Goal: Information Seeking & Learning: Find specific fact

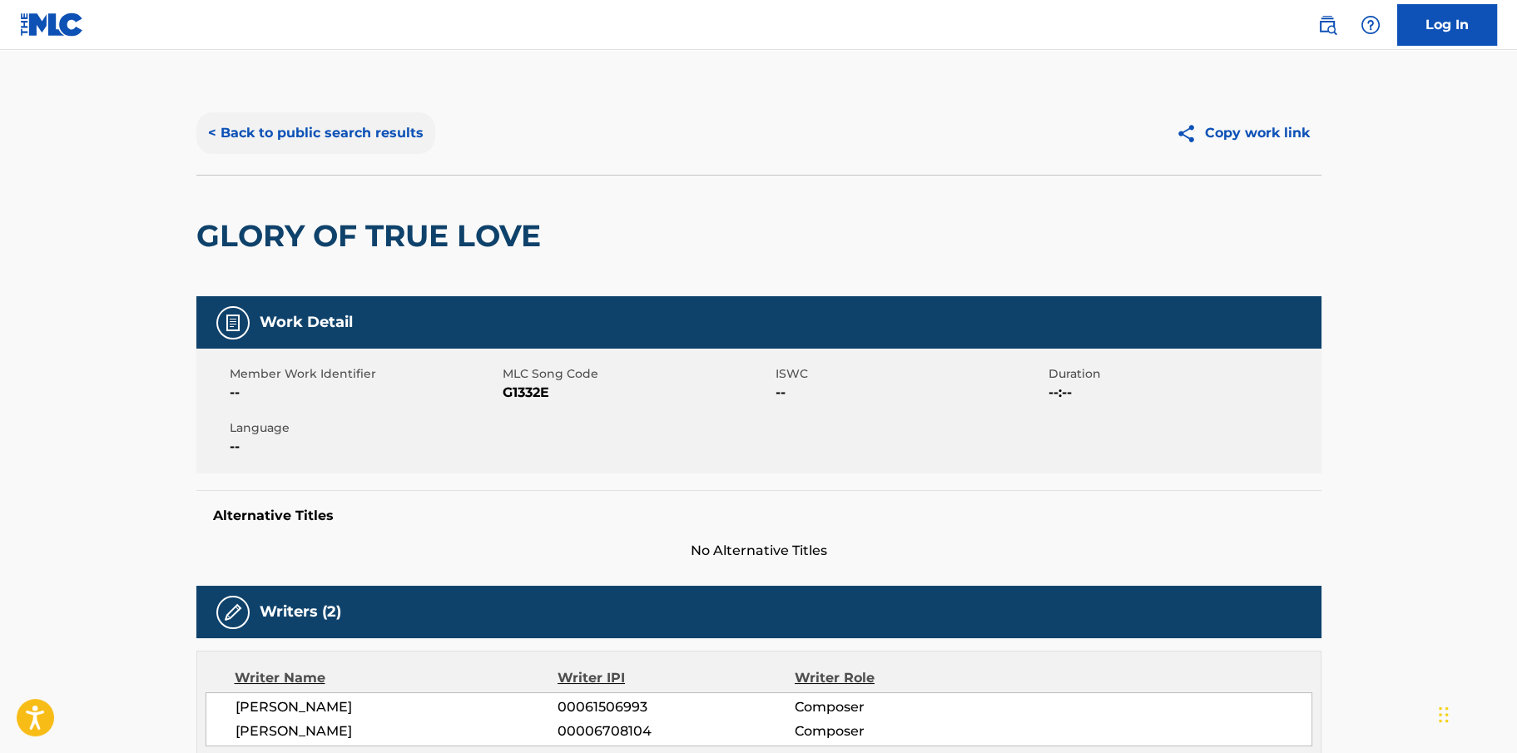
click at [382, 131] on button "< Back to public search results" at bounding box center [315, 133] width 239 height 42
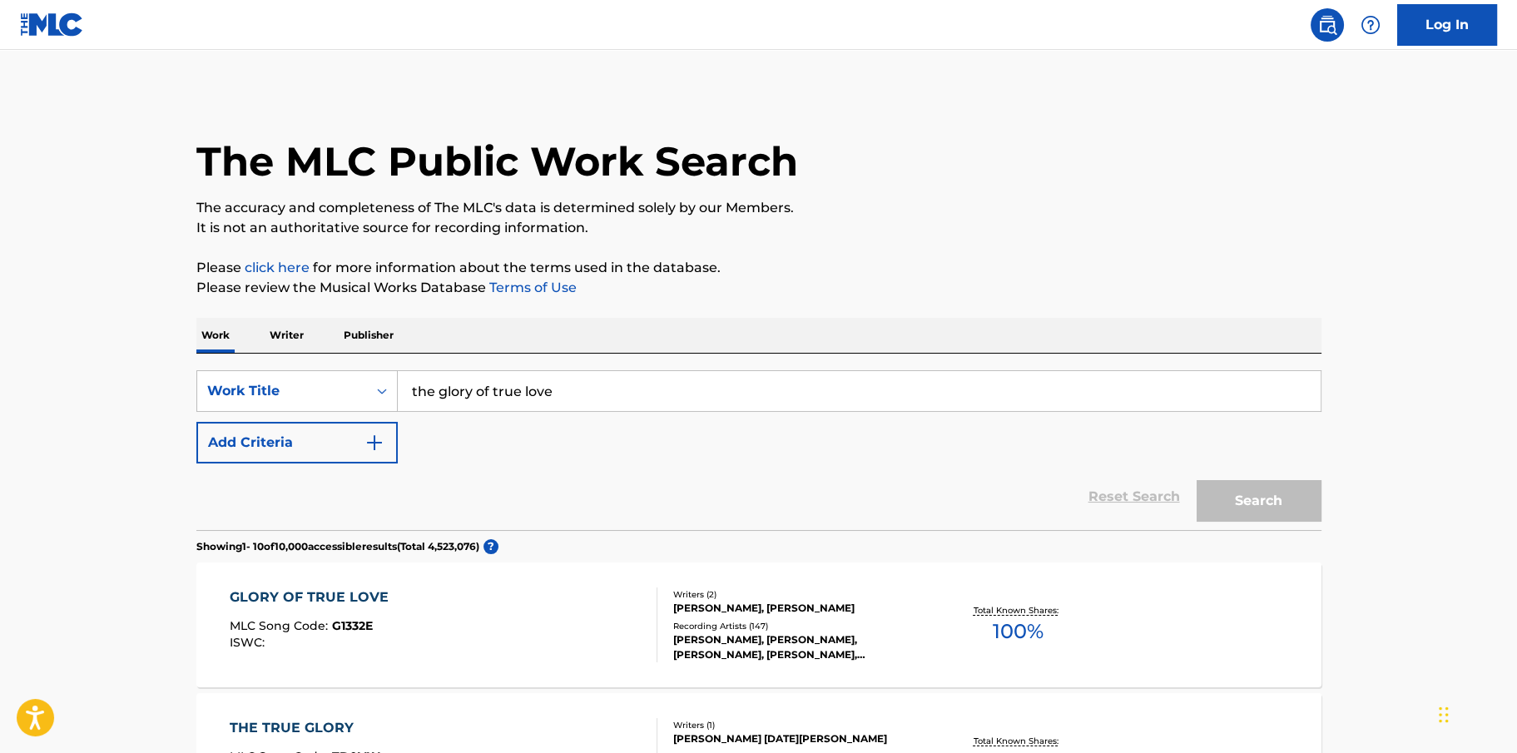
scroll to position [277, 0]
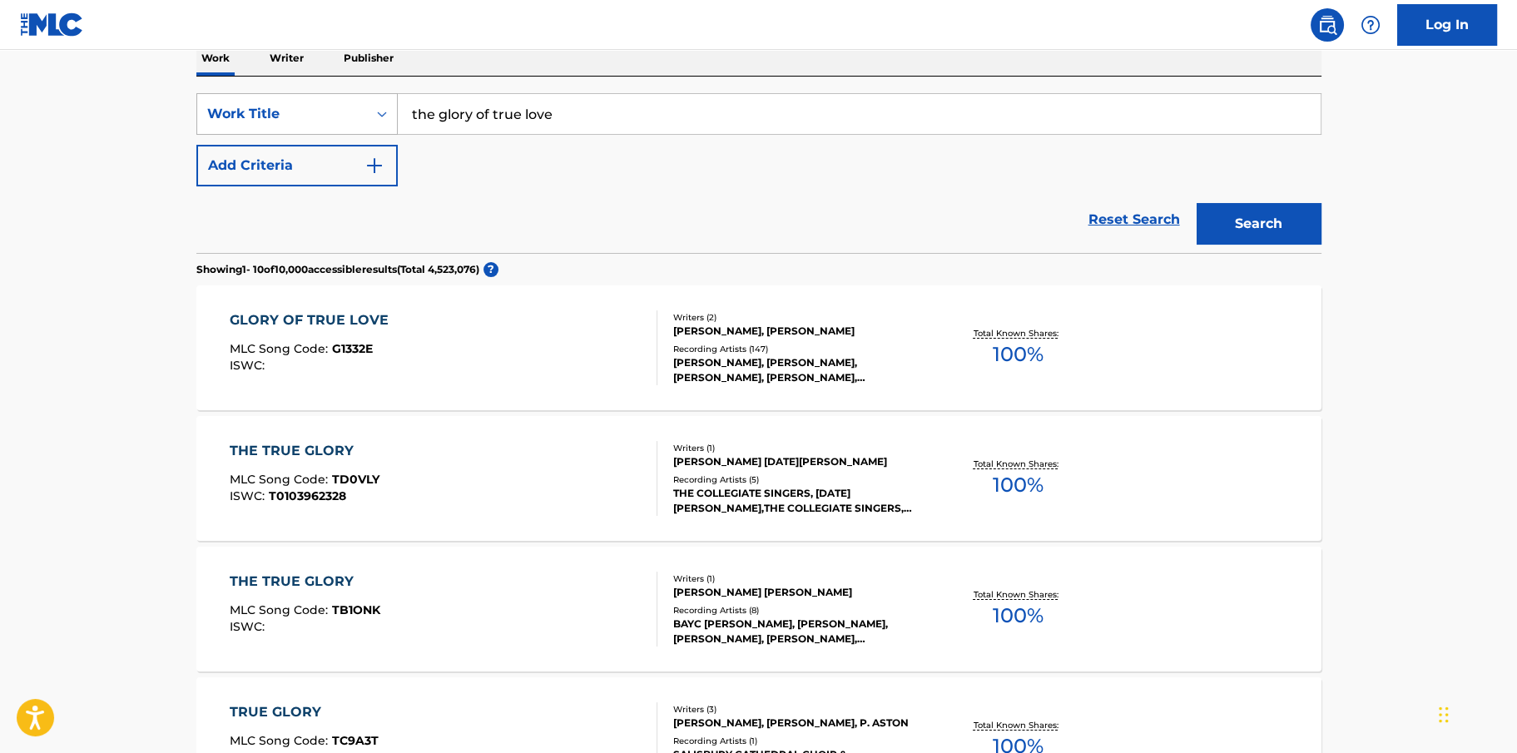
drag, startPoint x: 554, startPoint y: 113, endPoint x: 383, endPoint y: 94, distance: 172.5
click at [383, 94] on div "SearchWithCriteriaa337675f-e4b6-497b-b596-c52bb2b78160 Work Title the glory of …" at bounding box center [758, 114] width 1125 height 42
type input "i have met my love [DATE]"
click at [1242, 210] on button "Search" at bounding box center [1259, 224] width 125 height 42
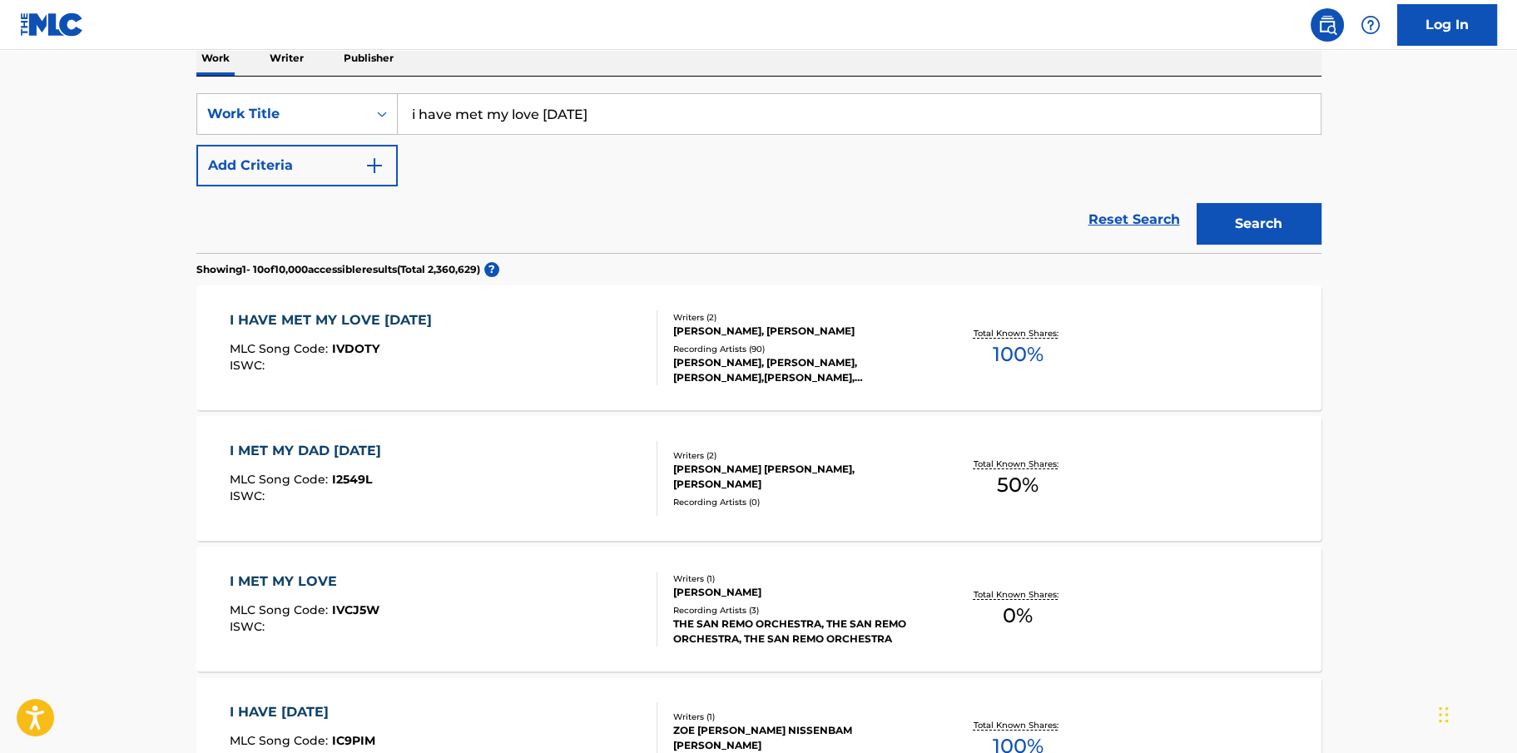
click at [348, 315] on div "I HAVE MET MY LOVE [DATE]" at bounding box center [335, 320] width 211 height 20
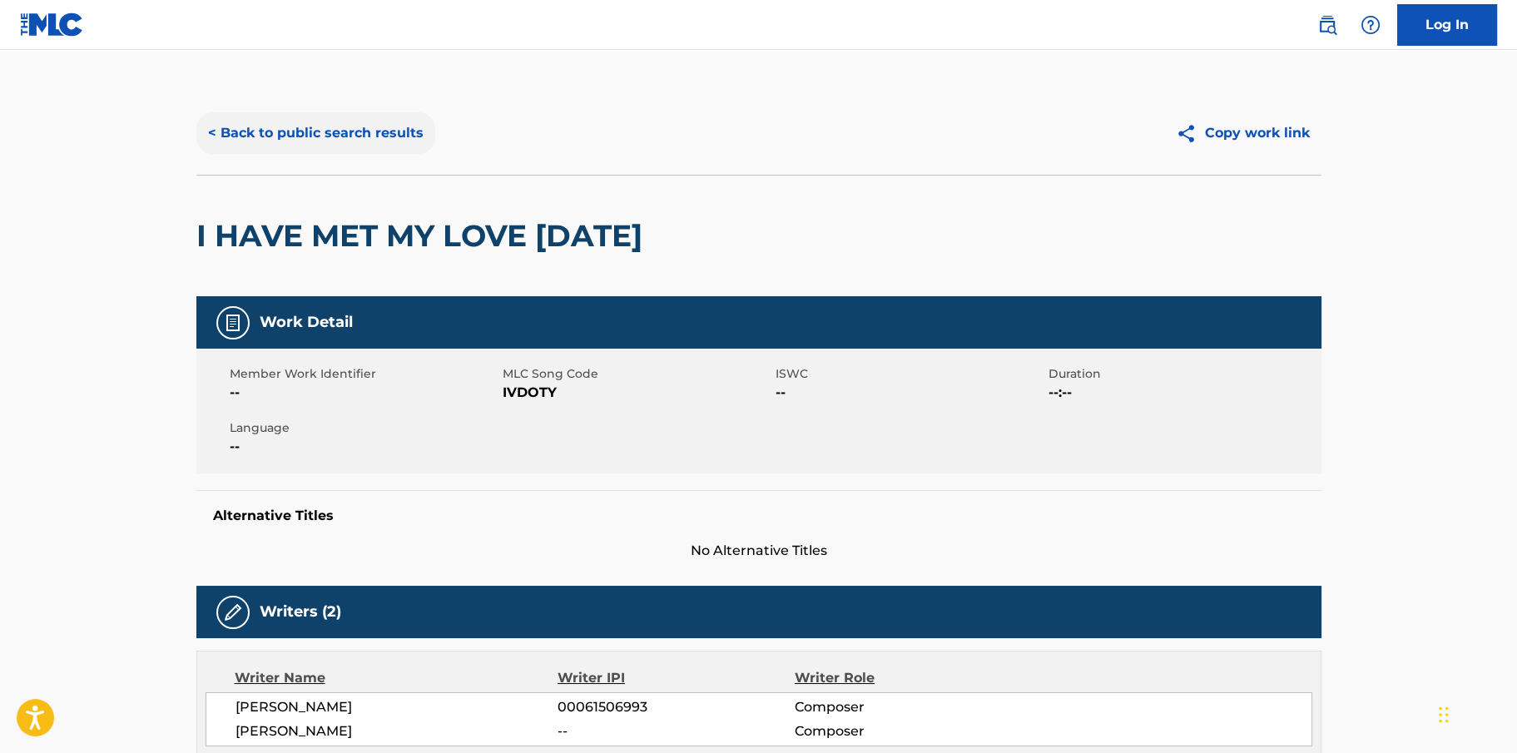
click at [328, 141] on button "< Back to public search results" at bounding box center [315, 133] width 239 height 42
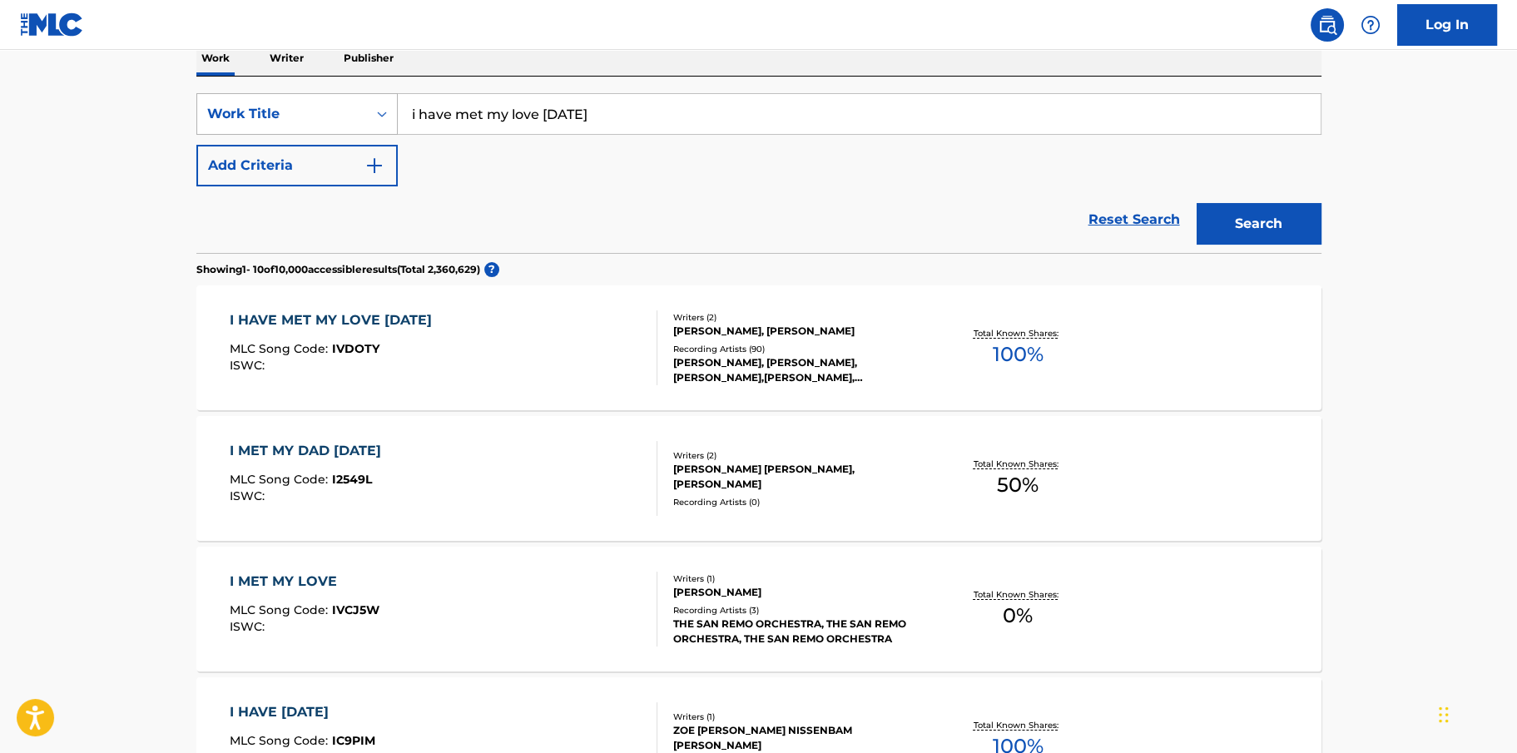
drag, startPoint x: 610, startPoint y: 123, endPoint x: 379, endPoint y: 107, distance: 231.9
click at [379, 107] on div "SearchWithCriteriaa337675f-e4b6-497b-b596-c52bb2b78160 Work Title i have met my…" at bounding box center [758, 114] width 1125 height 42
type input "unlonely"
click at [1197, 203] on button "Search" at bounding box center [1259, 224] width 125 height 42
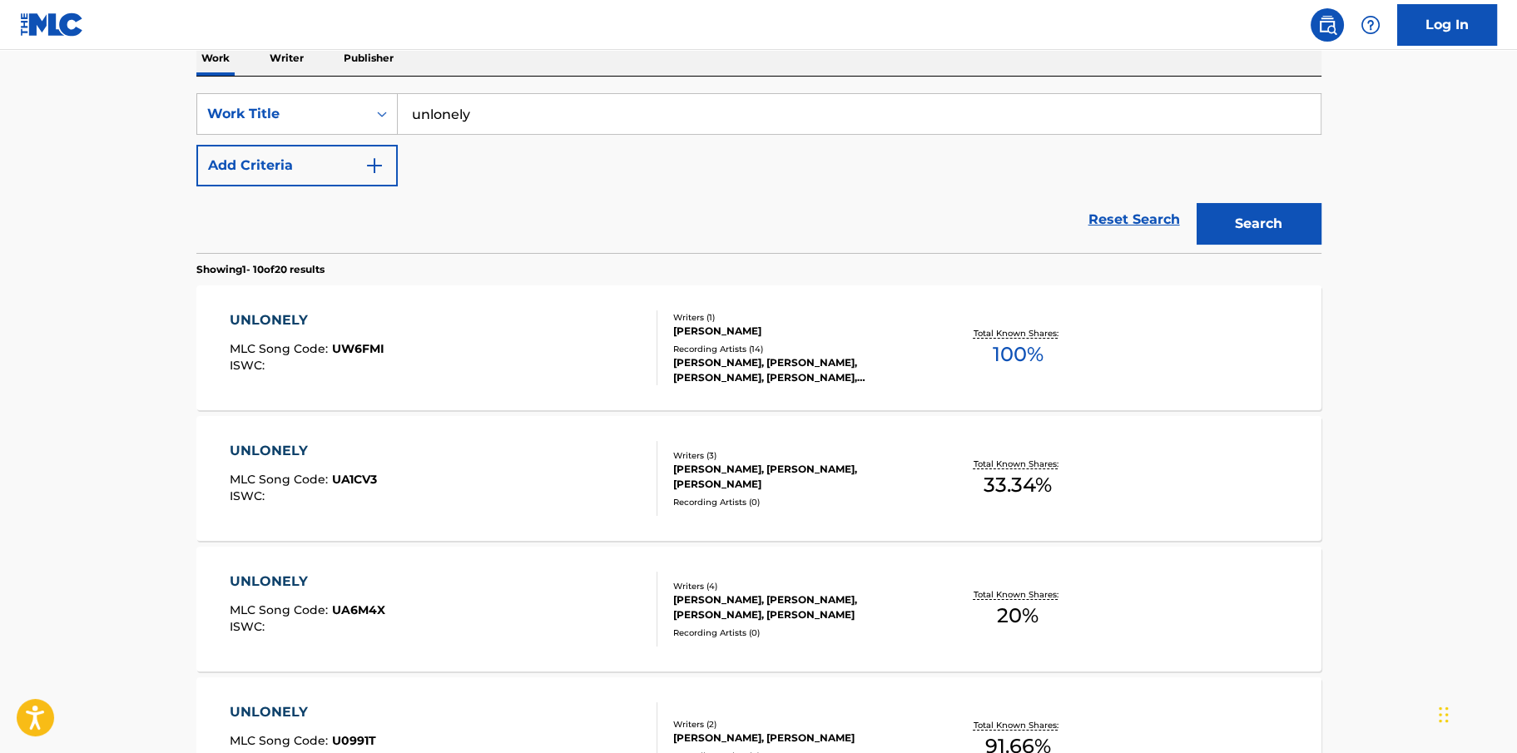
scroll to position [554, 0]
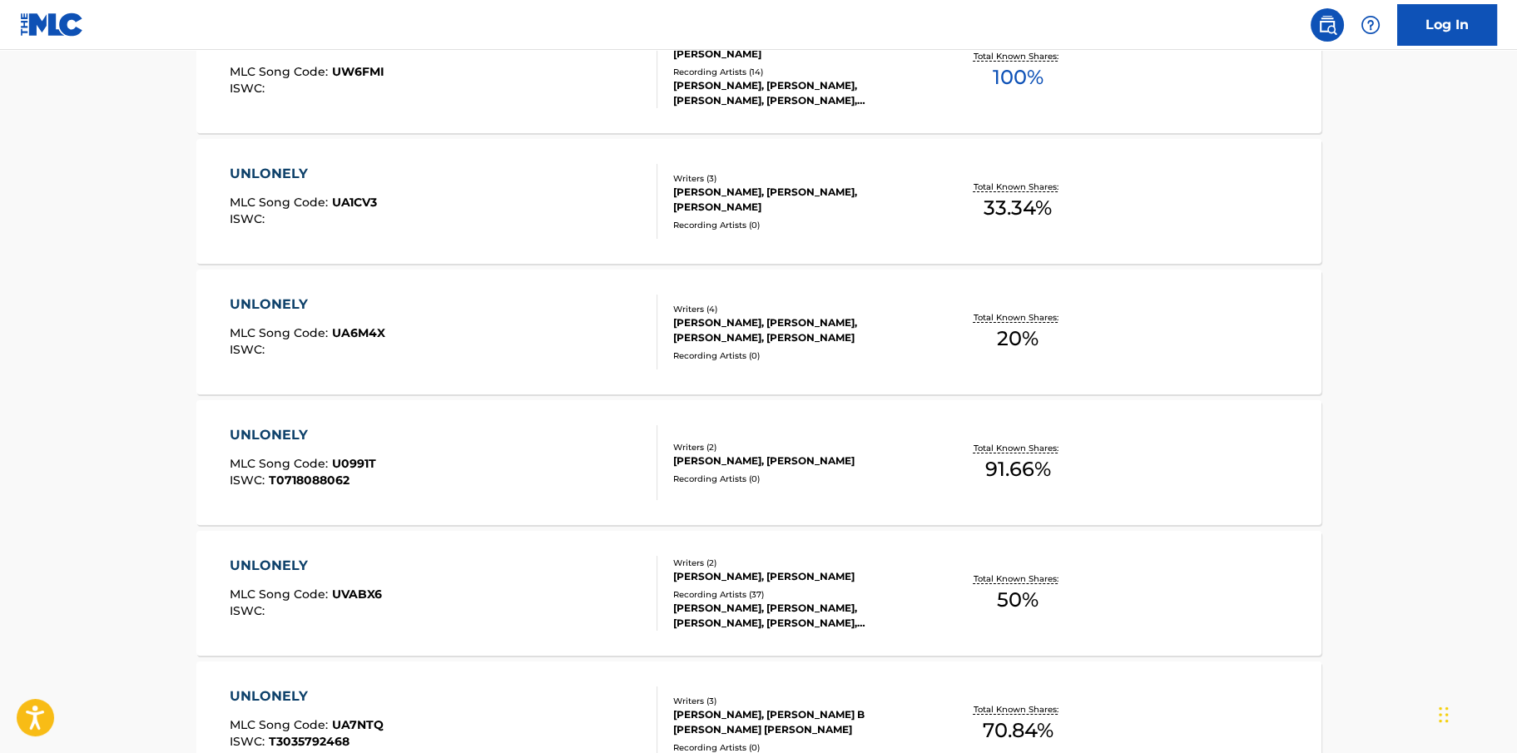
click at [273, 558] on div "UNLONELY" at bounding box center [306, 566] width 152 height 20
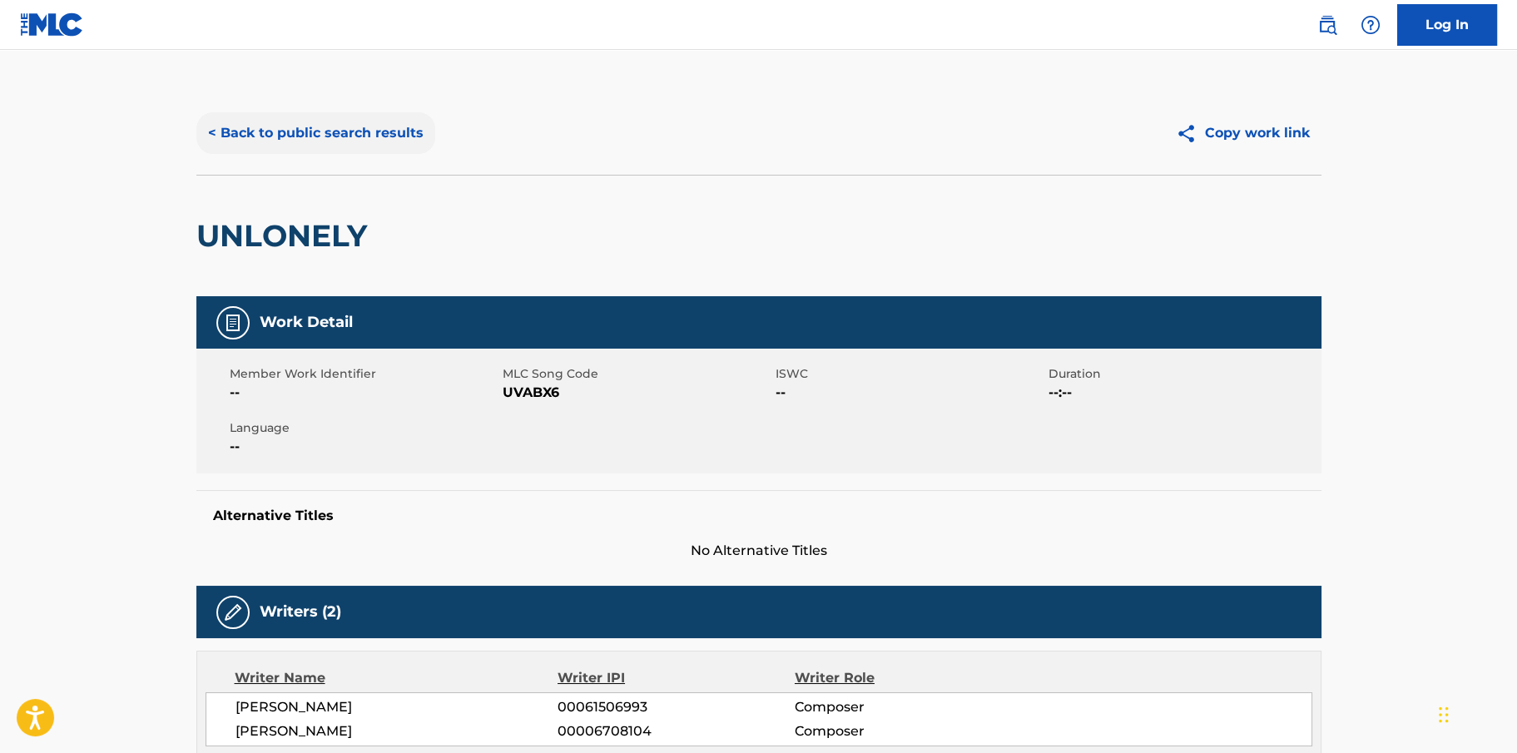
click at [366, 128] on button "< Back to public search results" at bounding box center [315, 133] width 239 height 42
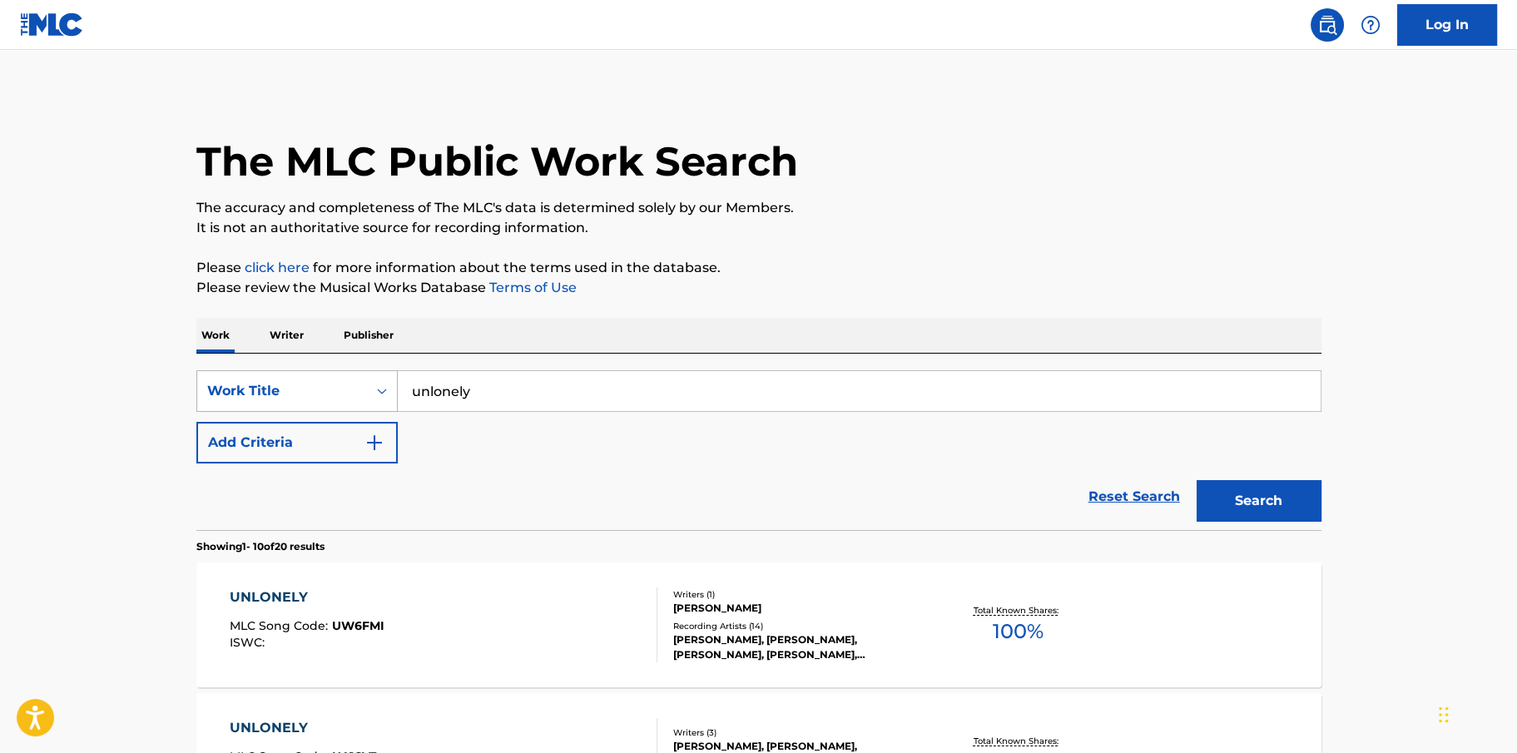
drag, startPoint x: 504, startPoint y: 393, endPoint x: 383, endPoint y: 383, distance: 121.9
click at [383, 383] on div "SearchWithCriteriaa337675f-e4b6-497b-b596-c52bb2b78160 Work Title unlonely" at bounding box center [758, 391] width 1125 height 42
type input "my [PERSON_NAME]' hometown"
click at [1246, 492] on button "Search" at bounding box center [1259, 501] width 125 height 42
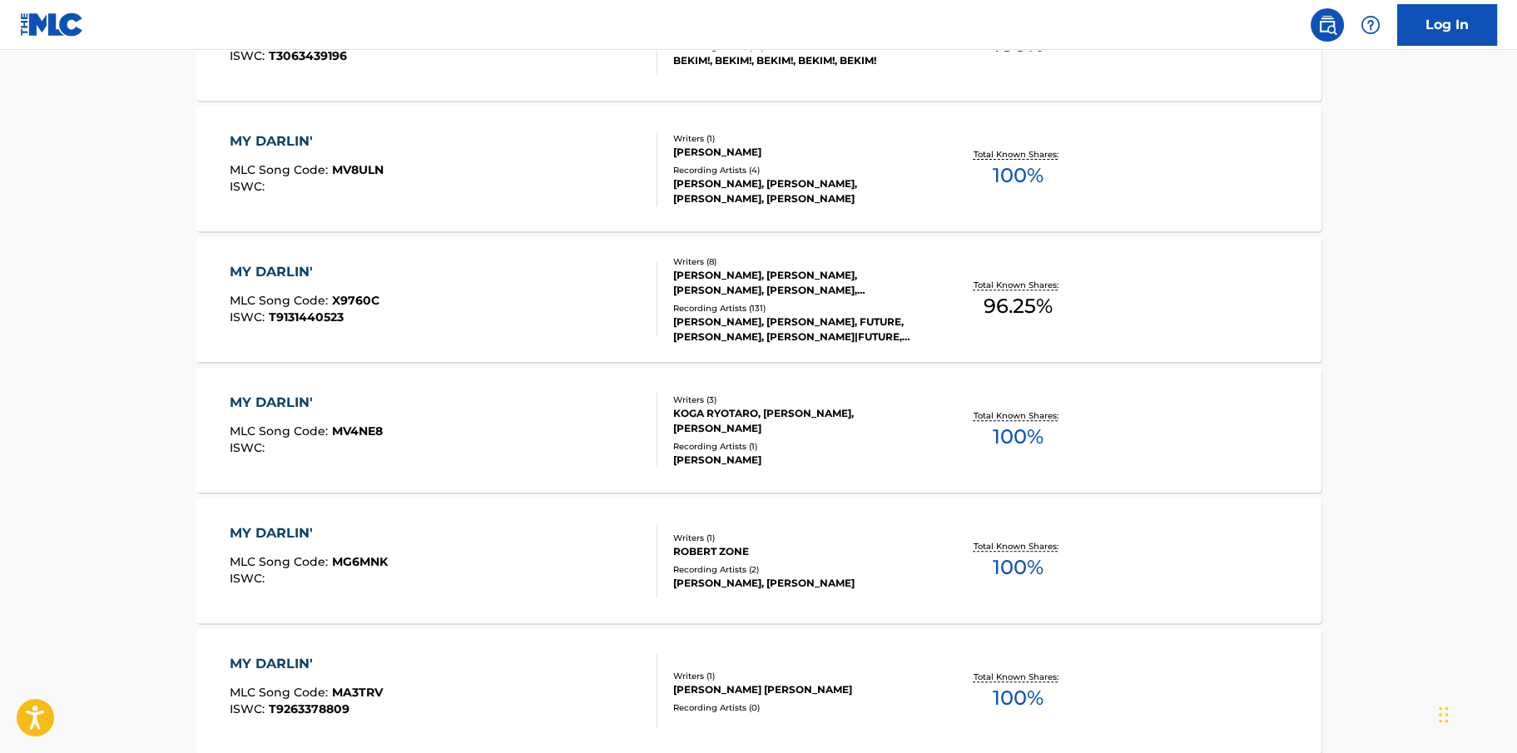
scroll to position [1283, 0]
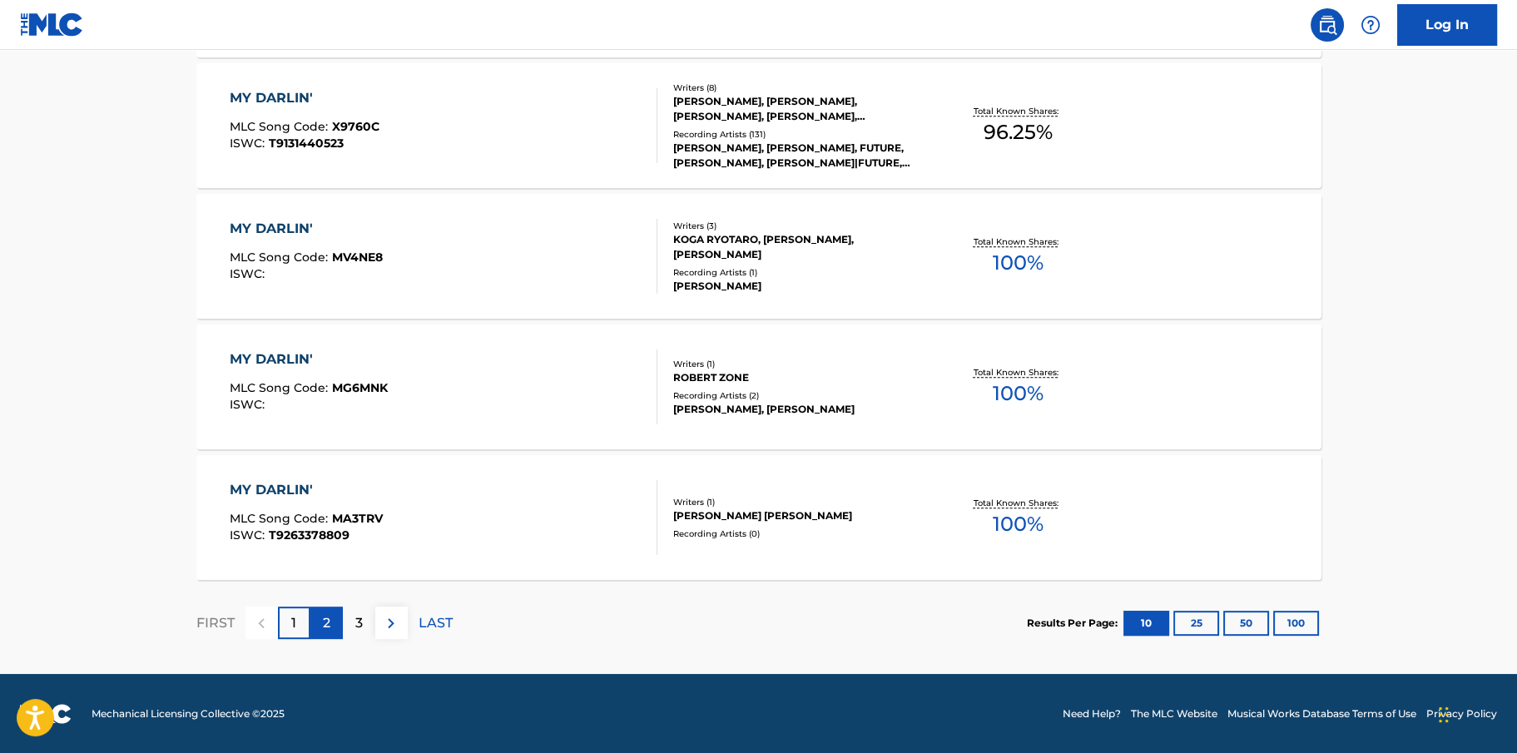
click at [323, 617] on p "2" at bounding box center [326, 623] width 7 height 20
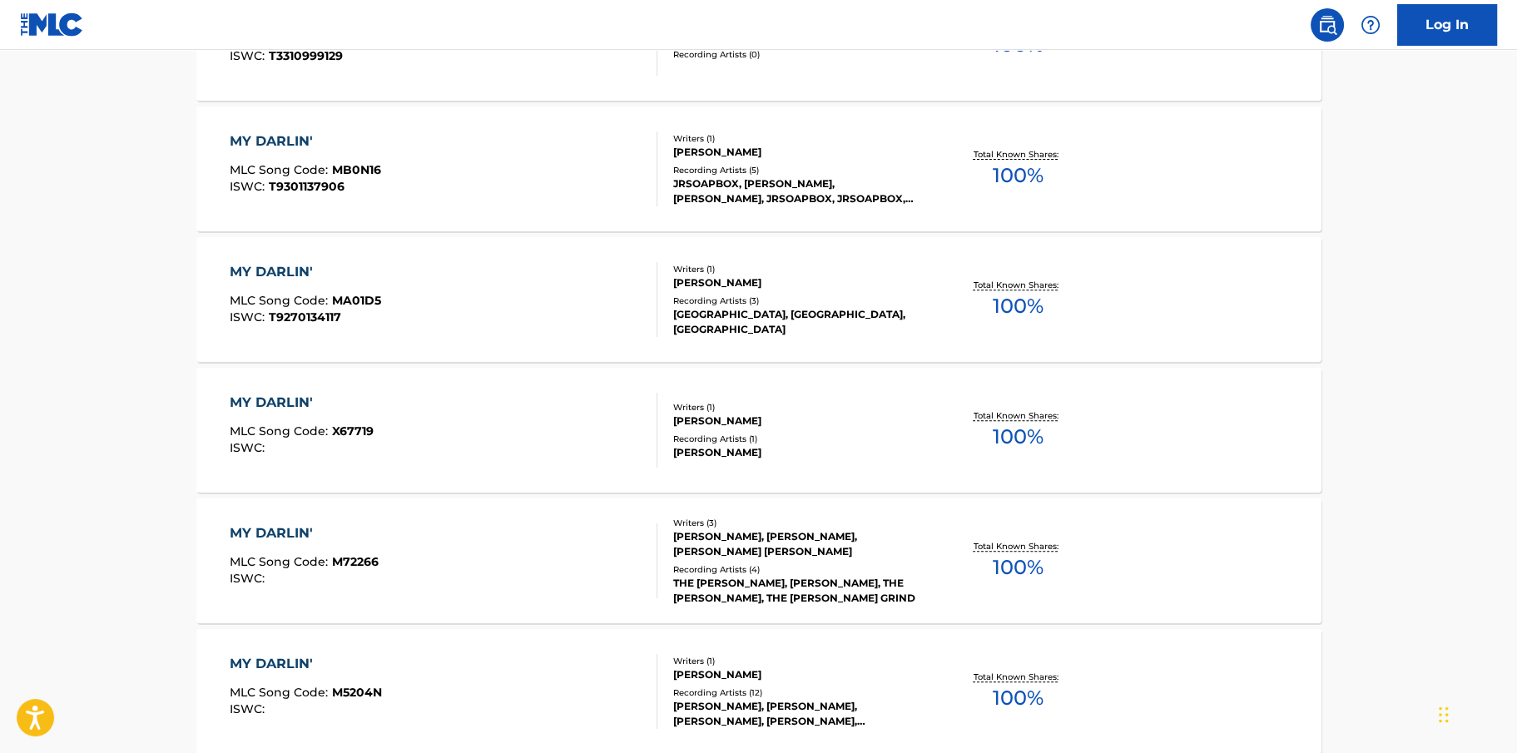
scroll to position [0, 0]
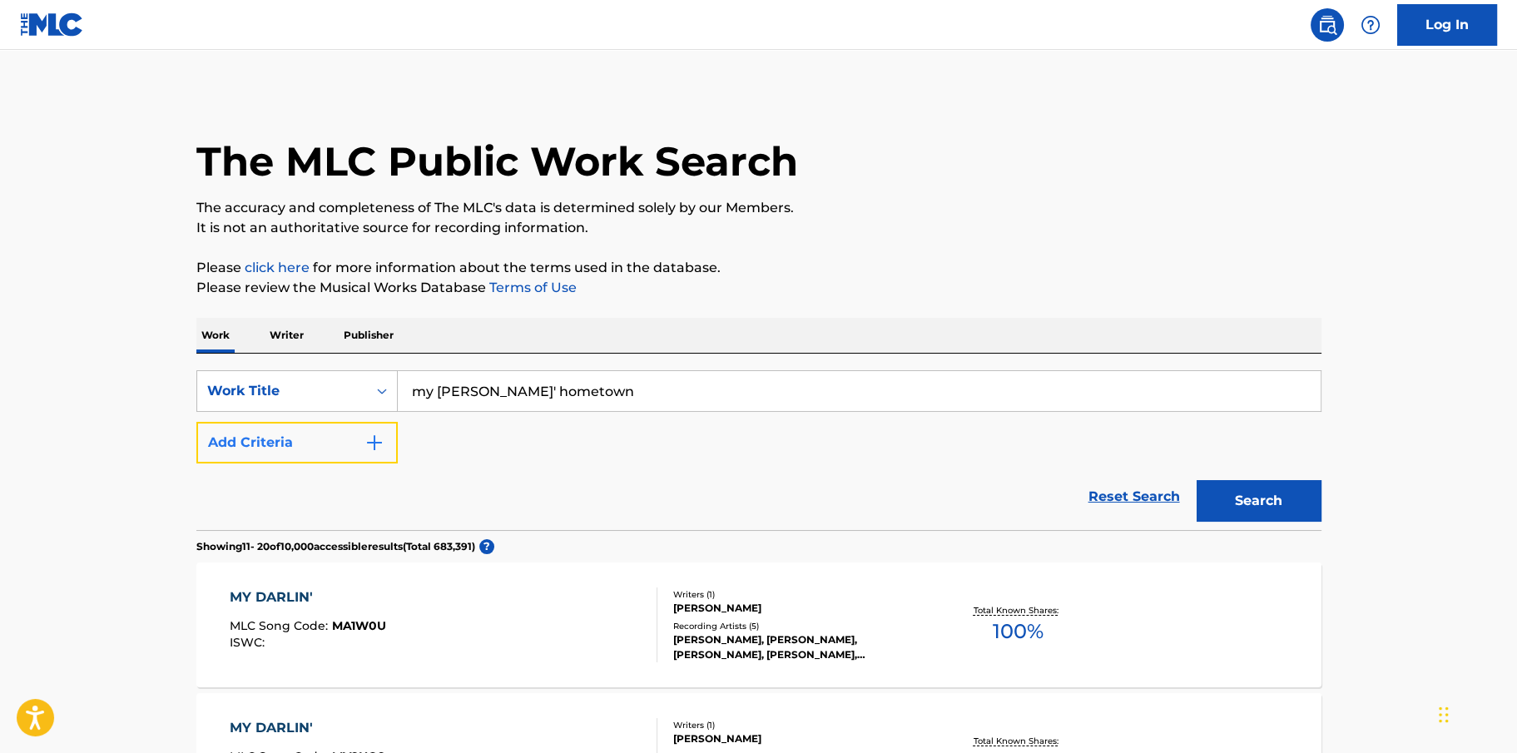
click at [370, 434] on img "Search Form" at bounding box center [374, 443] width 20 height 20
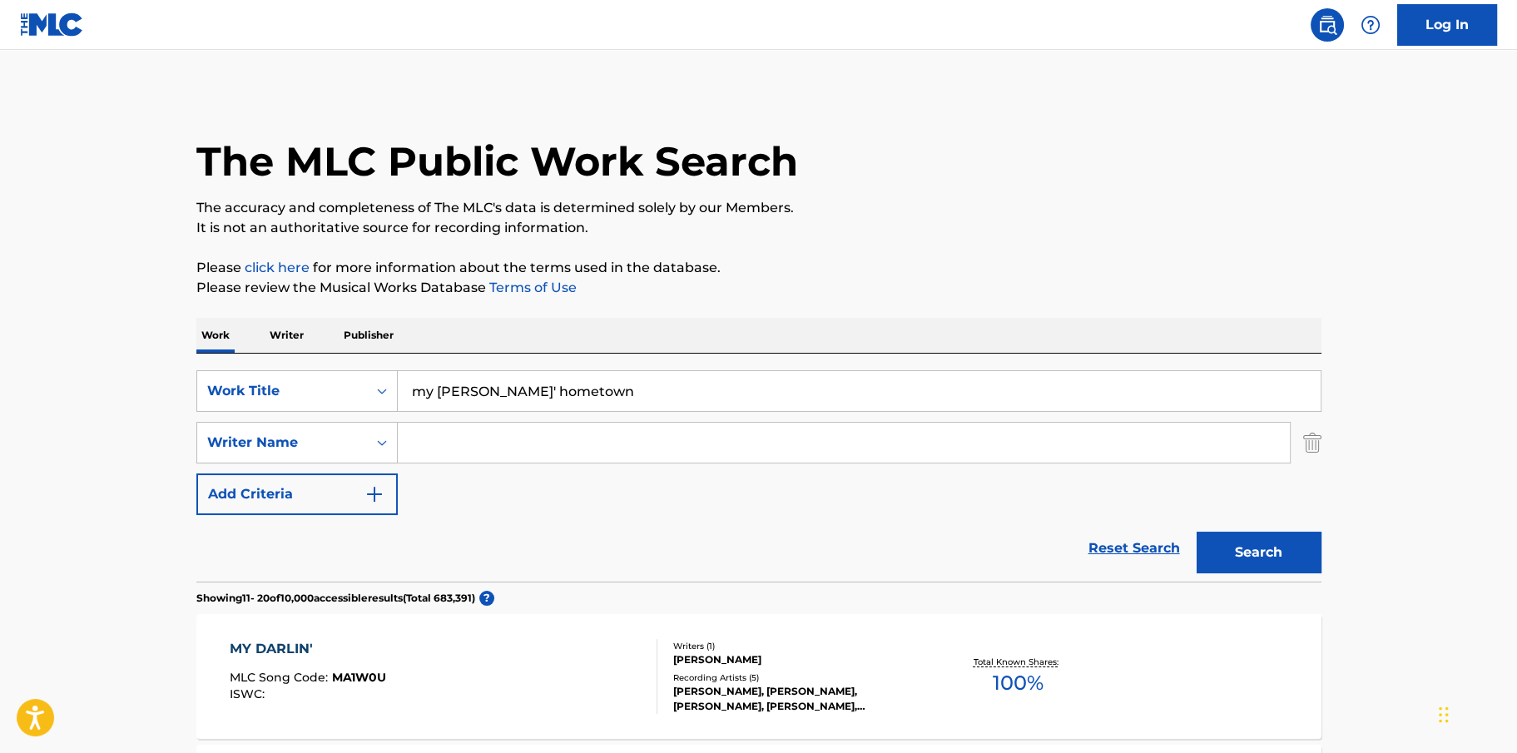
click at [439, 445] on input "Search Form" at bounding box center [844, 443] width 892 height 40
type input "[PERSON_NAME]"
click at [1197, 532] on button "Search" at bounding box center [1259, 553] width 125 height 42
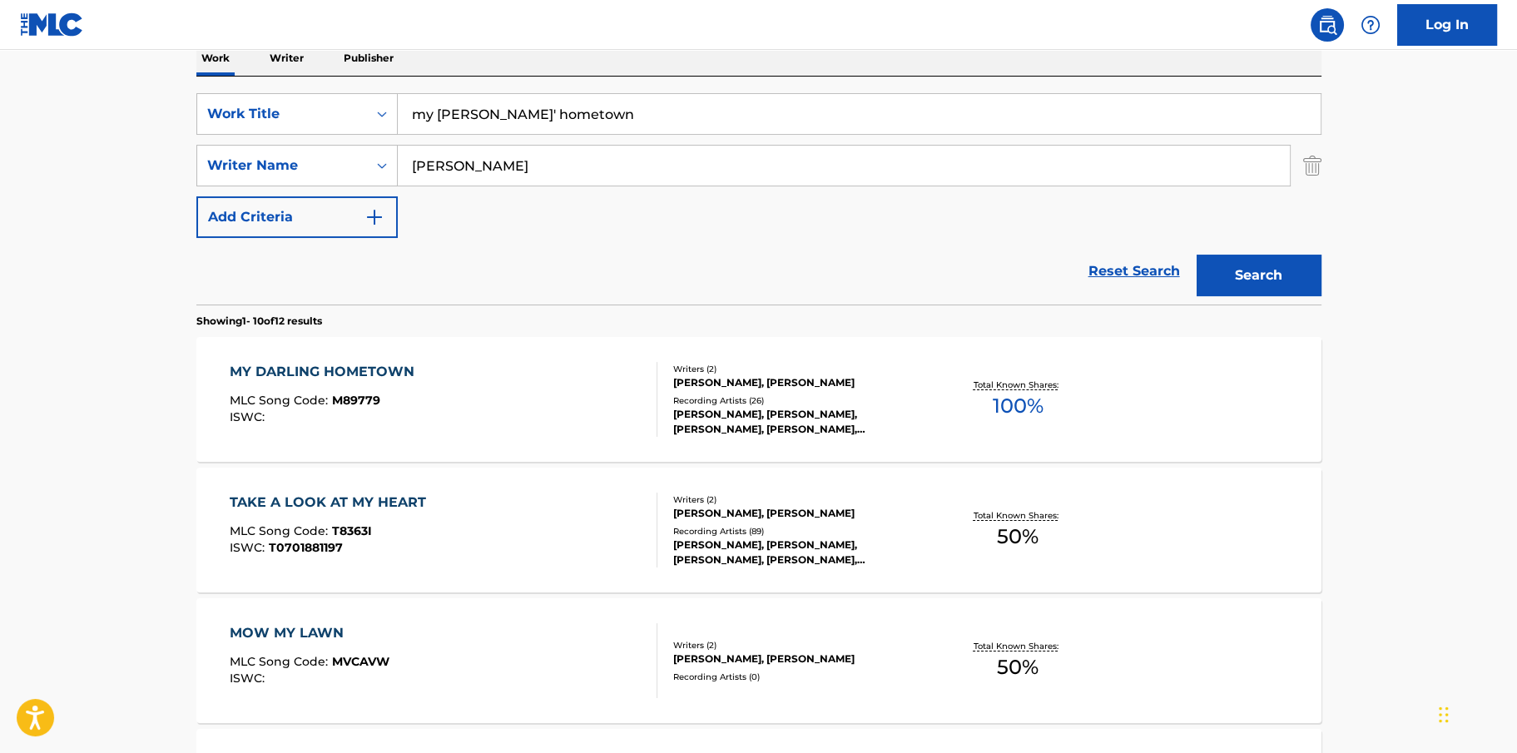
click at [340, 371] on div "MY DARLING HOMETOWN" at bounding box center [326, 372] width 193 height 20
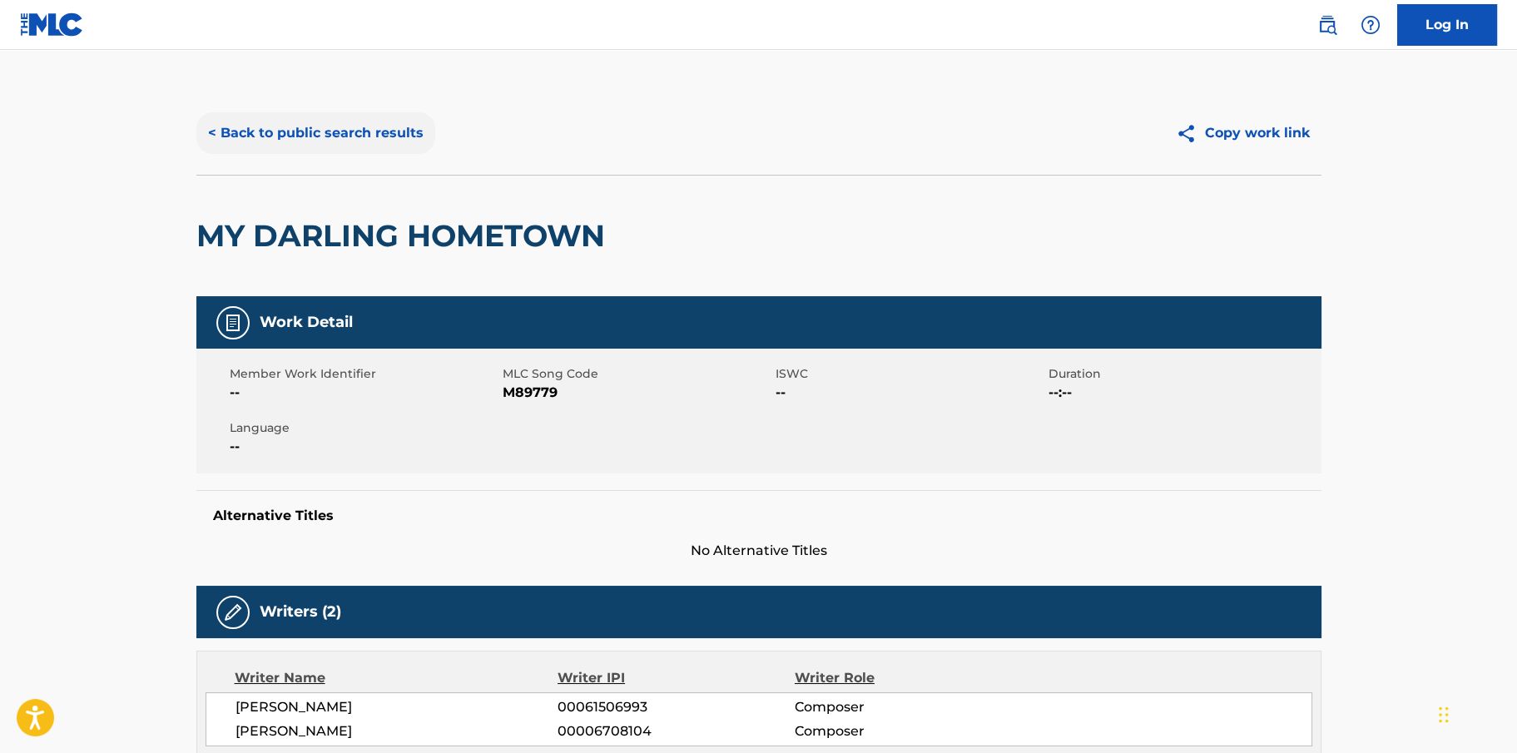
click at [414, 128] on button "< Back to public search results" at bounding box center [315, 133] width 239 height 42
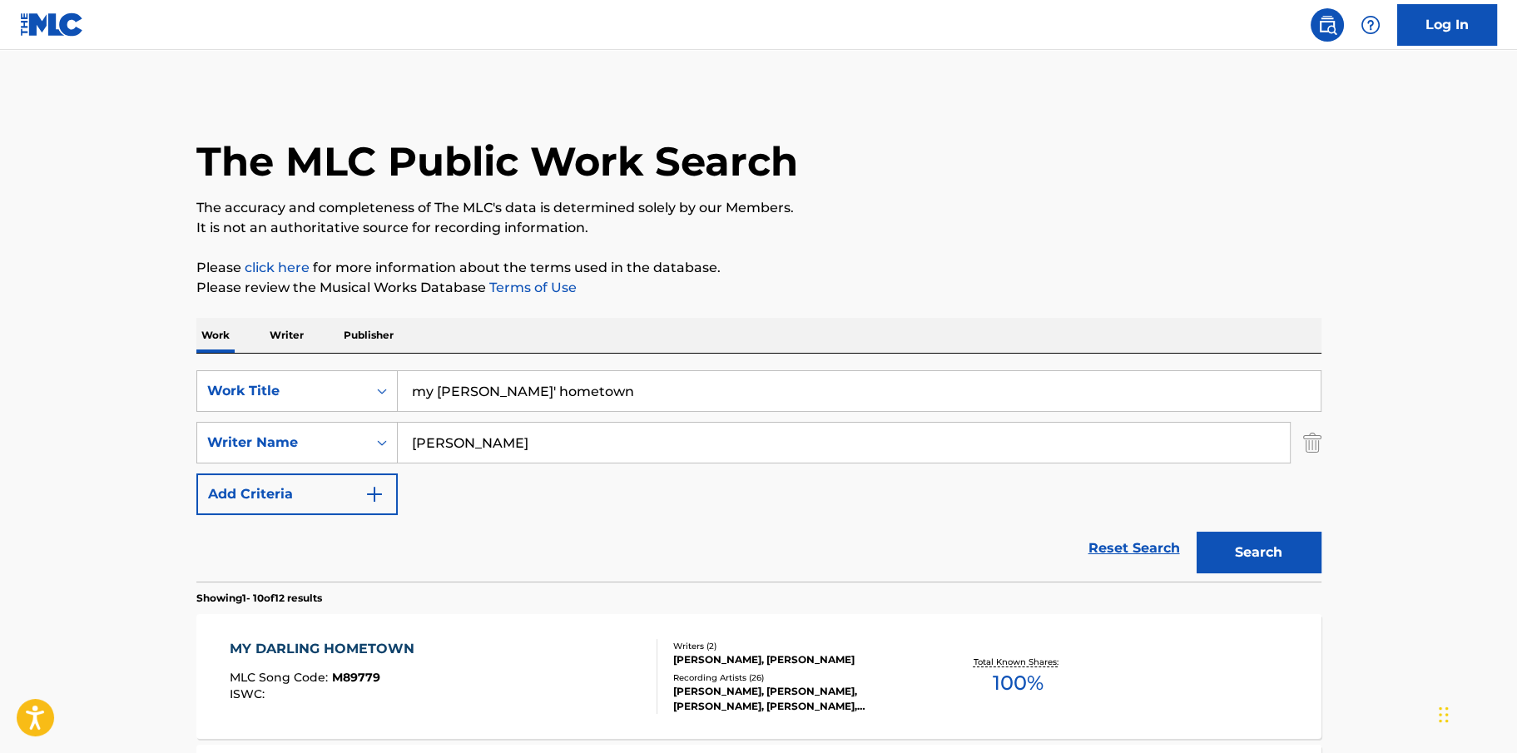
scroll to position [277, 0]
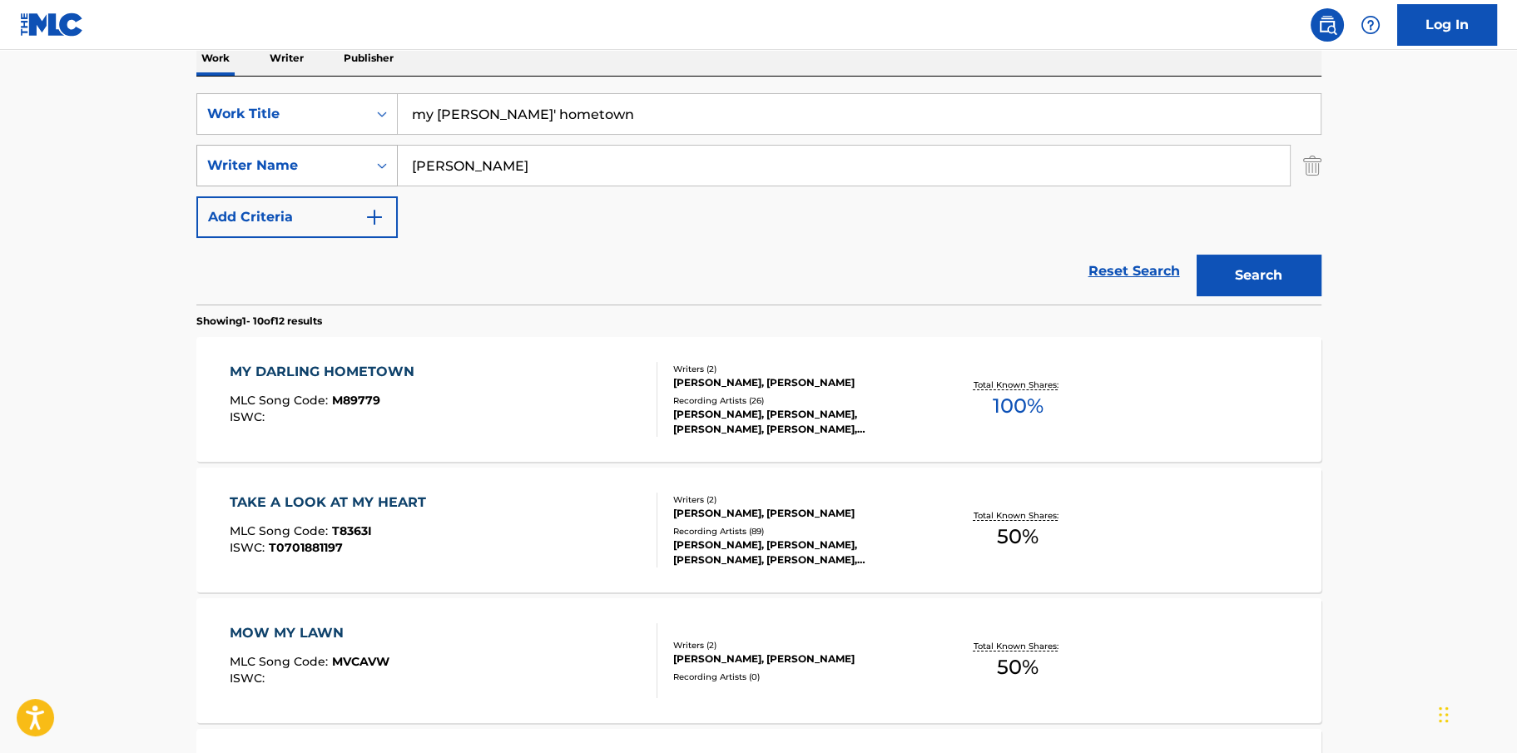
drag, startPoint x: 493, startPoint y: 168, endPoint x: 378, endPoint y: 158, distance: 115.3
click at [378, 158] on div "SearchWithCriteriad91eac7d-8a0f-4e49-aeb0-396d4a35f600 Writer Name [PERSON_NAME]" at bounding box center [758, 166] width 1125 height 42
drag, startPoint x: 588, startPoint y: 108, endPoint x: 405, endPoint y: 100, distance: 183.3
click at [405, 100] on input "my [PERSON_NAME]' hometown" at bounding box center [859, 114] width 923 height 40
click at [1197, 255] on button "Search" at bounding box center [1259, 276] width 125 height 42
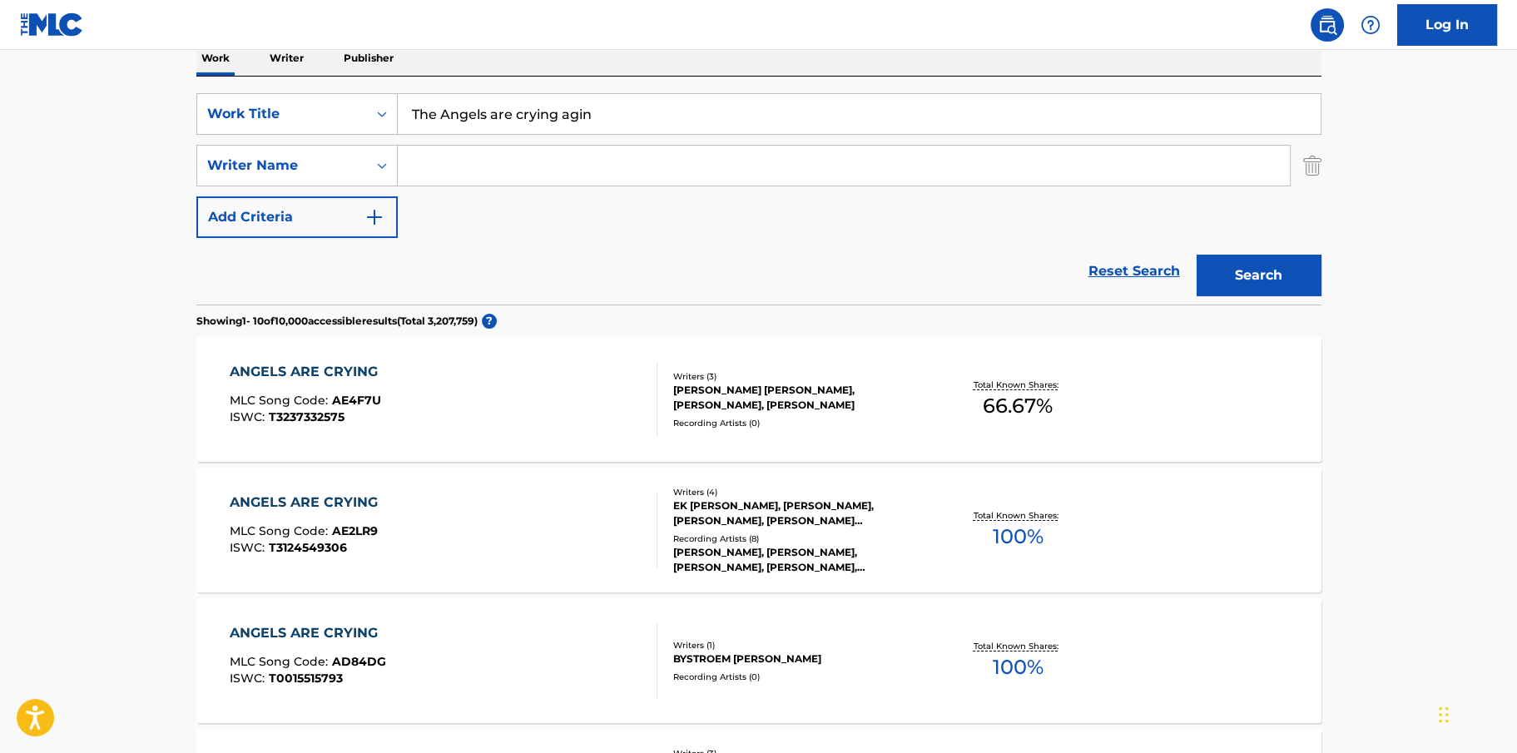
click at [580, 112] on input "The Angels are crying agin" at bounding box center [859, 114] width 923 height 40
click at [574, 112] on input "The Angels are crying agin" at bounding box center [859, 114] width 923 height 40
type input "The Angels are crying again"
click at [1197, 255] on button "Search" at bounding box center [1259, 276] width 125 height 42
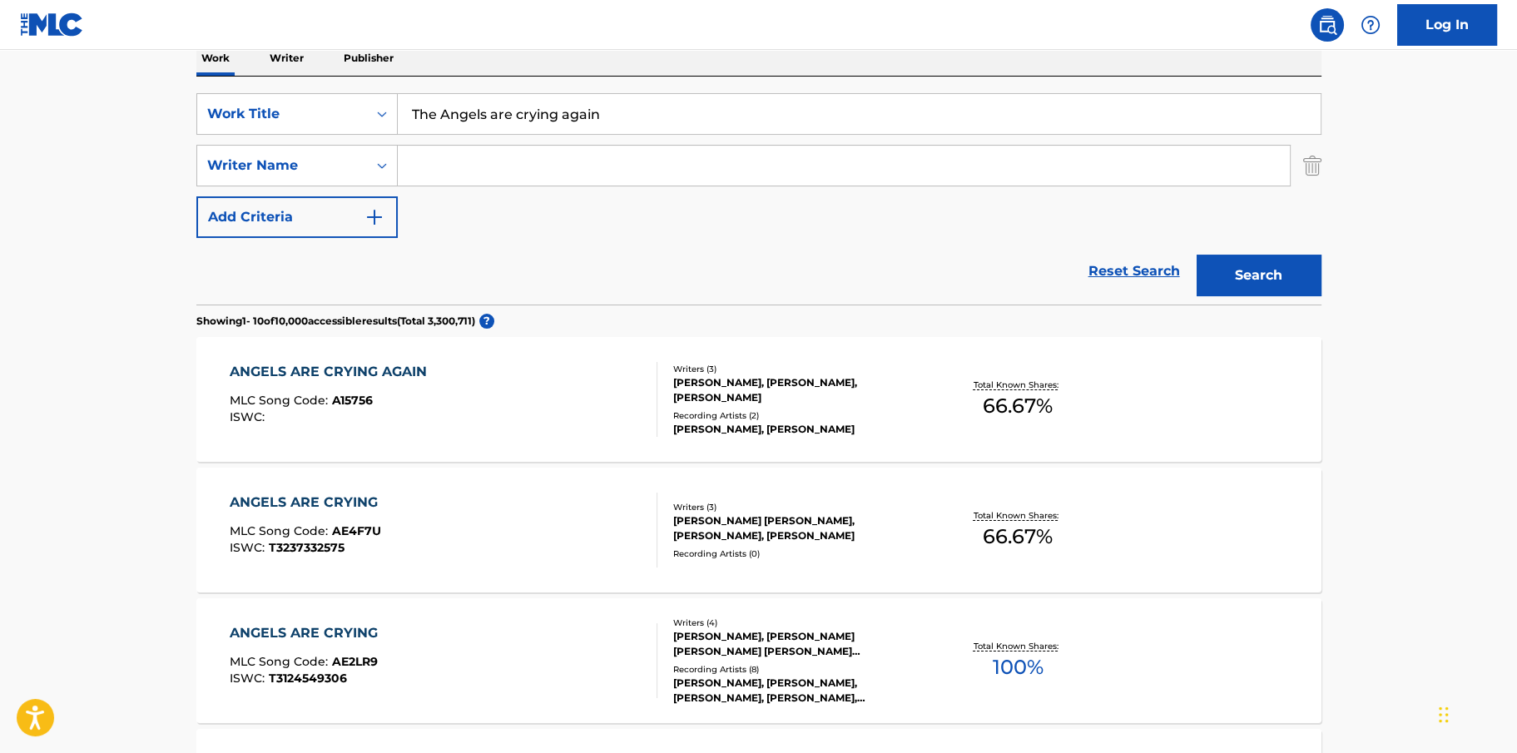
click at [345, 360] on div "ANGELS ARE CRYING AGAIN MLC Song Code : A15756 ISWC : Writers ( 3 ) [PERSON_NAM…" at bounding box center [758, 399] width 1125 height 125
